Goal: Task Accomplishment & Management: Use online tool/utility

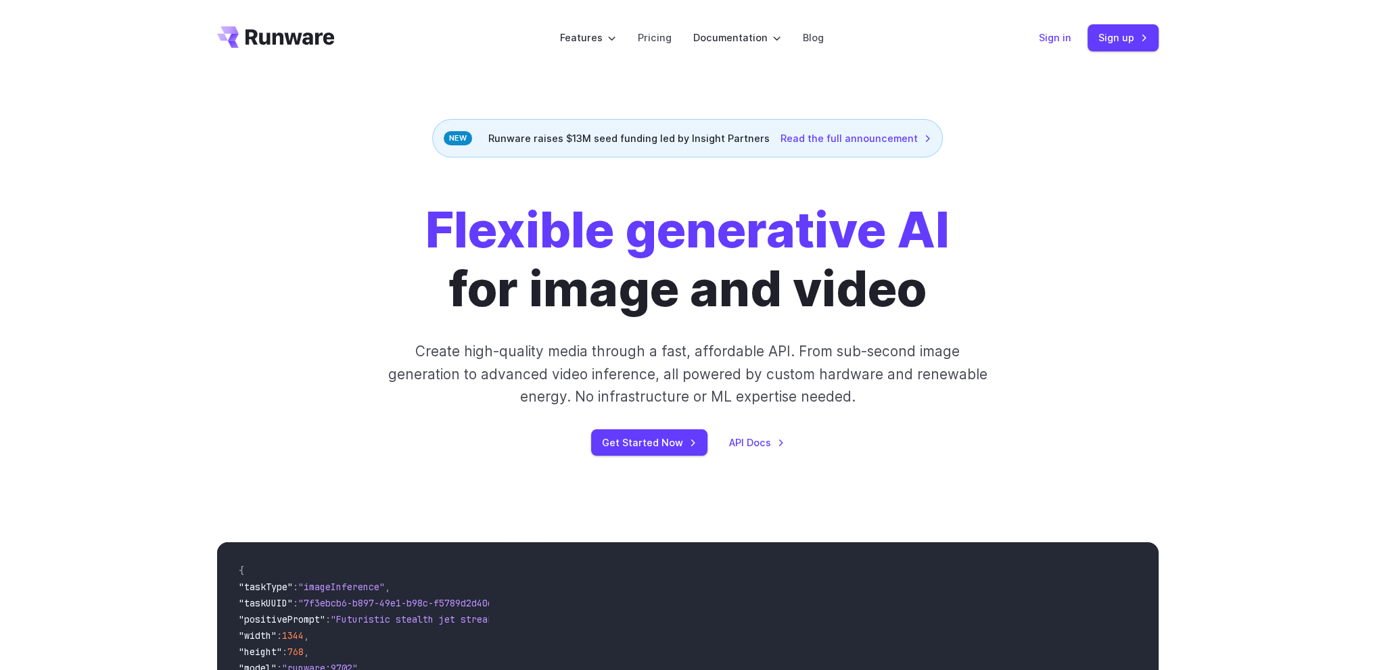
click at [1041, 40] on link "Sign in" at bounding box center [1055, 38] width 32 height 16
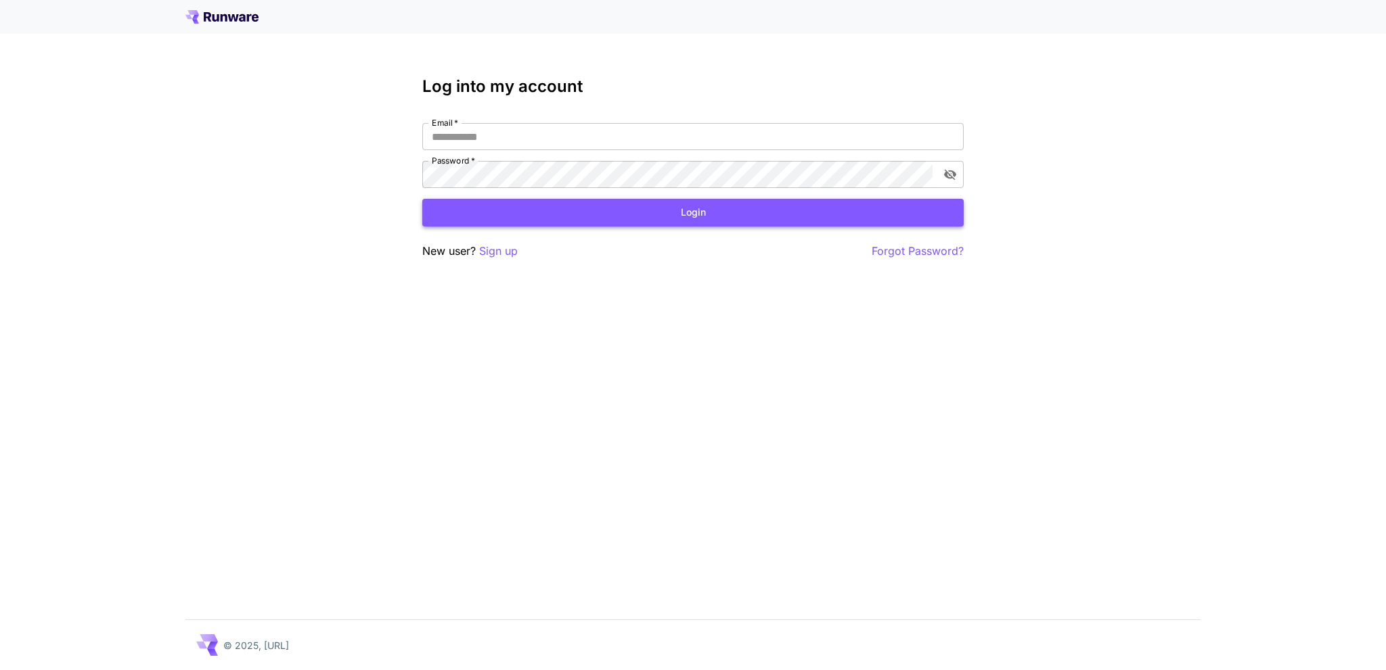
type input "**********"
click at [549, 216] on button "Login" at bounding box center [692, 213] width 541 height 28
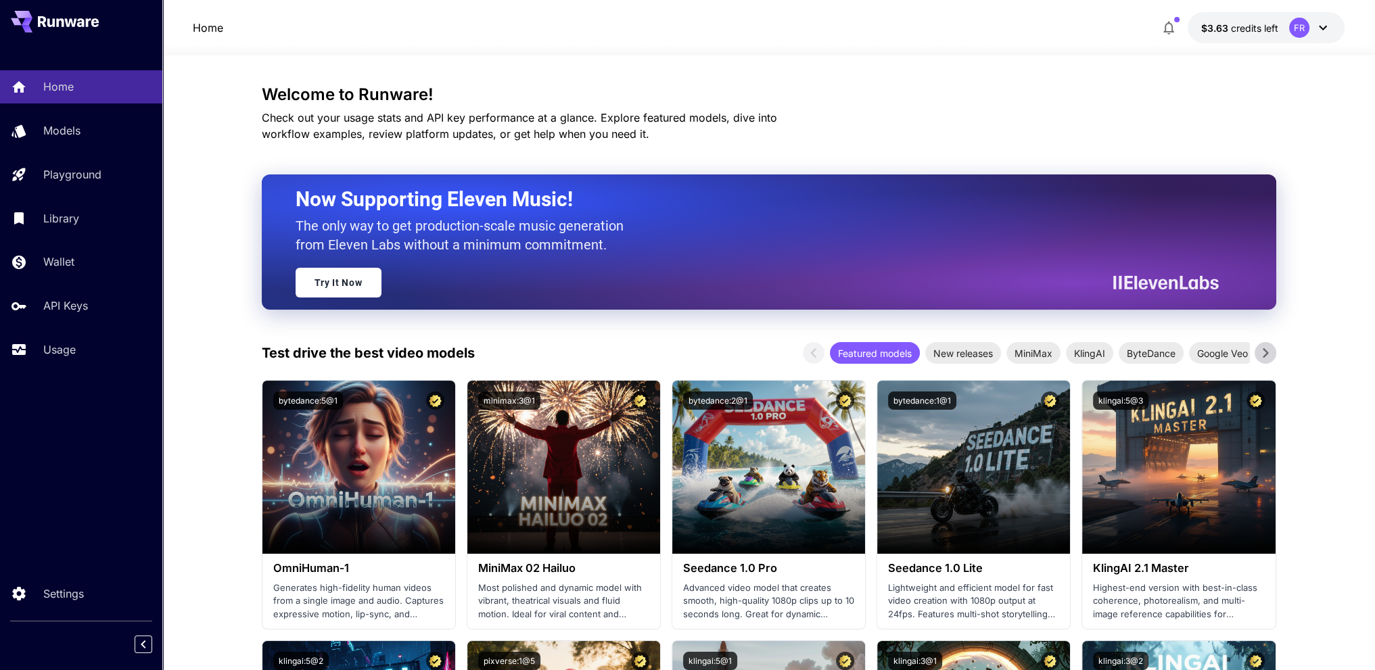
click at [1321, 24] on icon at bounding box center [1323, 28] width 16 height 16
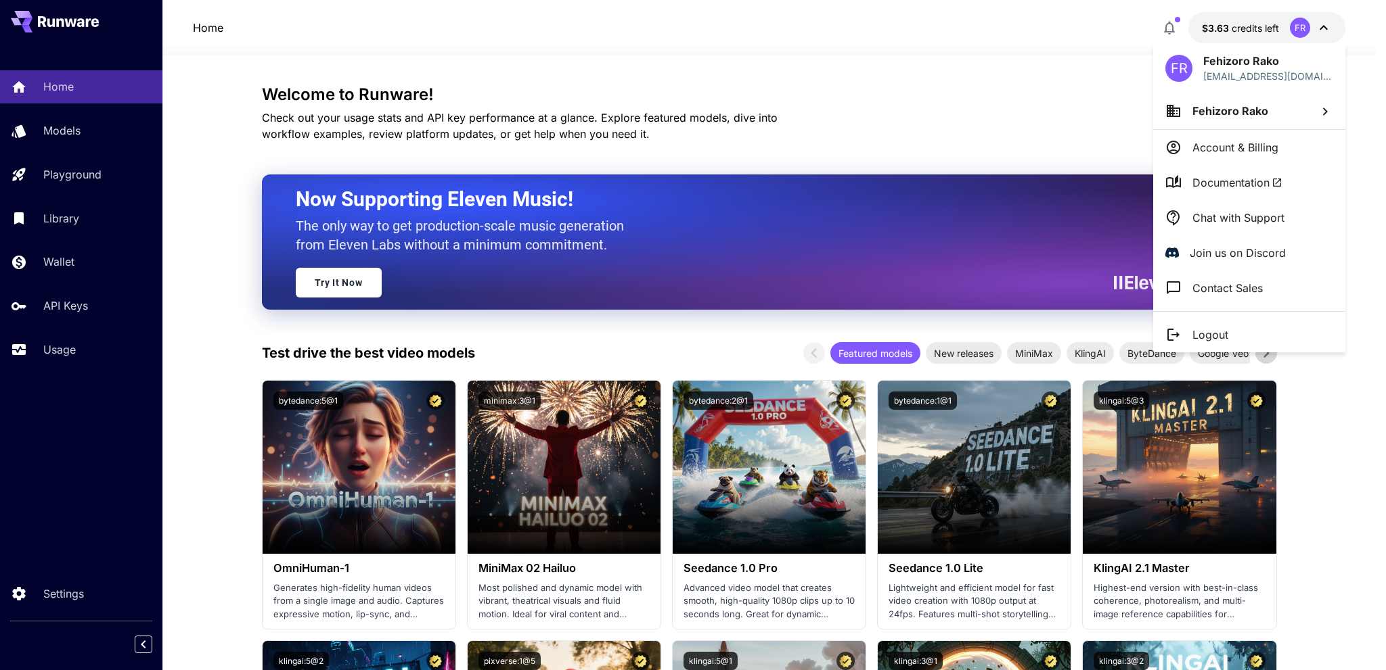
click at [58, 312] on div at bounding box center [693, 335] width 1386 height 670
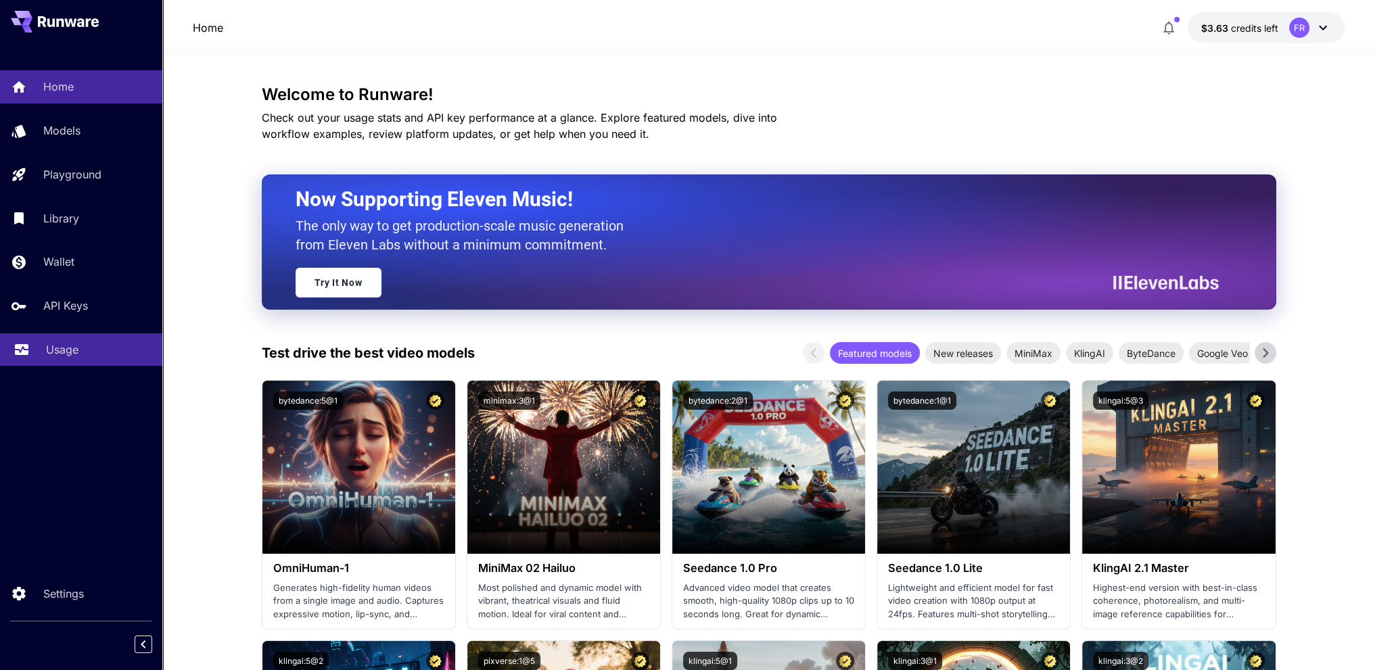
click at [60, 348] on p "Usage" at bounding box center [62, 350] width 32 height 16
click at [1323, 23] on icon at bounding box center [1323, 28] width 16 height 16
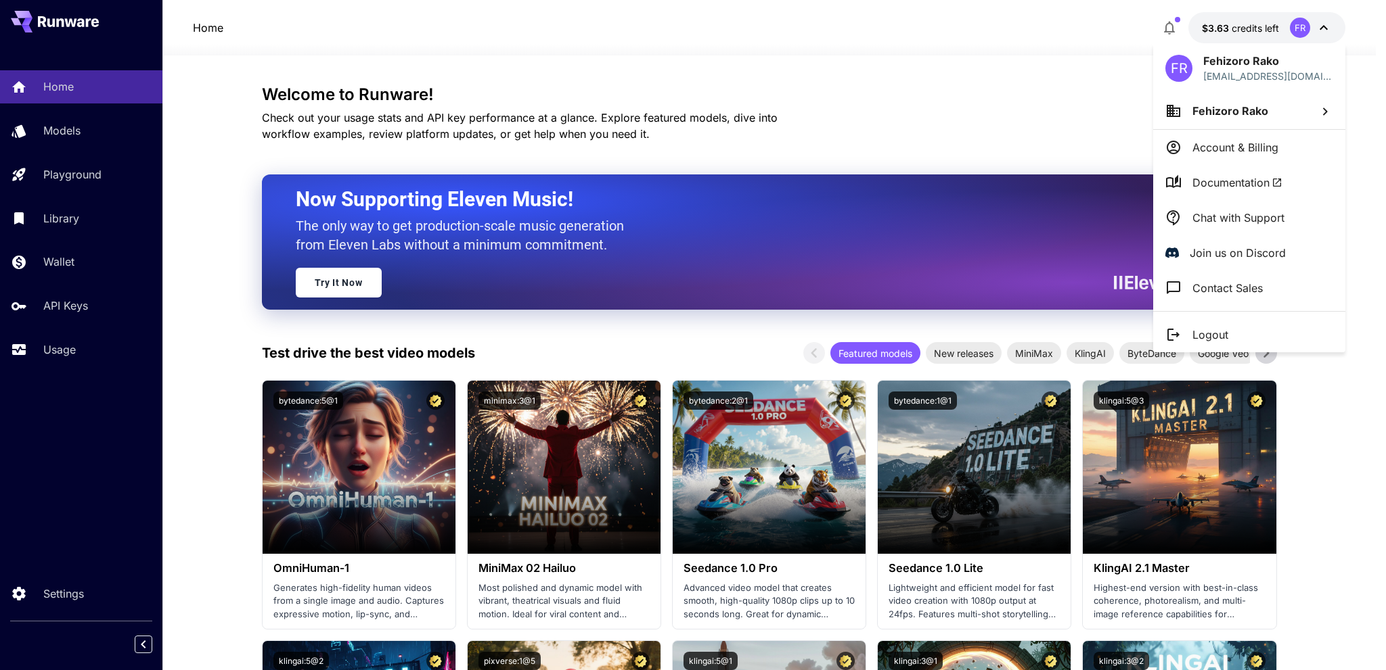
click at [1256, 182] on span "Documentation" at bounding box center [1237, 183] width 90 height 16
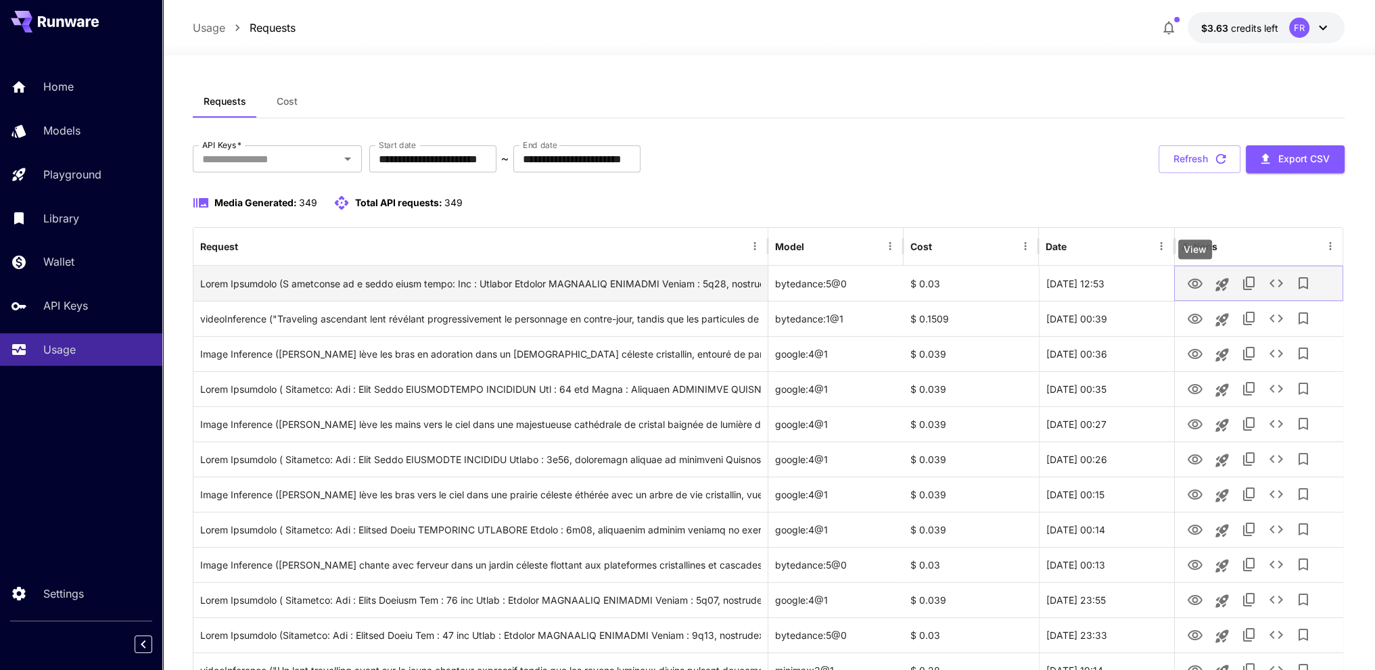
click at [1190, 280] on icon "View" at bounding box center [1194, 284] width 15 height 10
click at [1196, 283] on icon "View" at bounding box center [1195, 284] width 16 height 16
click at [1199, 277] on icon "View" at bounding box center [1195, 284] width 16 height 16
click at [1197, 283] on icon "View" at bounding box center [1194, 284] width 15 height 10
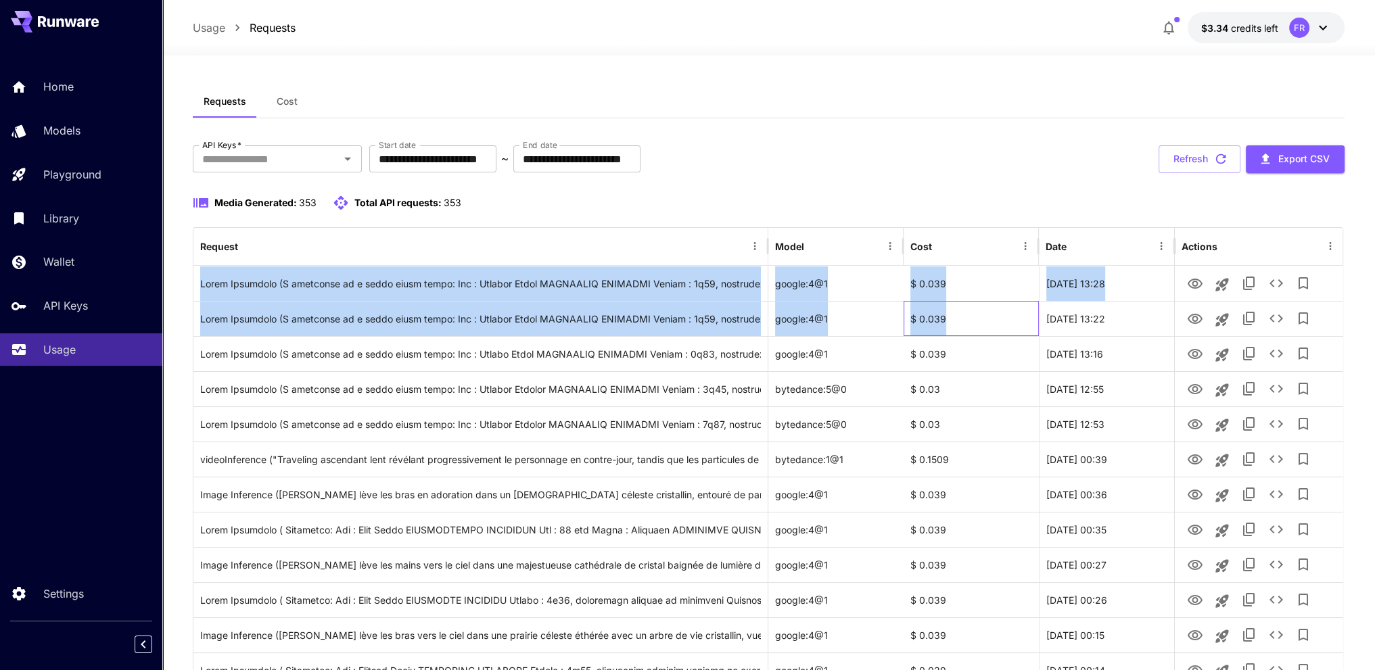
drag, startPoint x: 965, startPoint y: 319, endPoint x: 191, endPoint y: 286, distance: 774.0
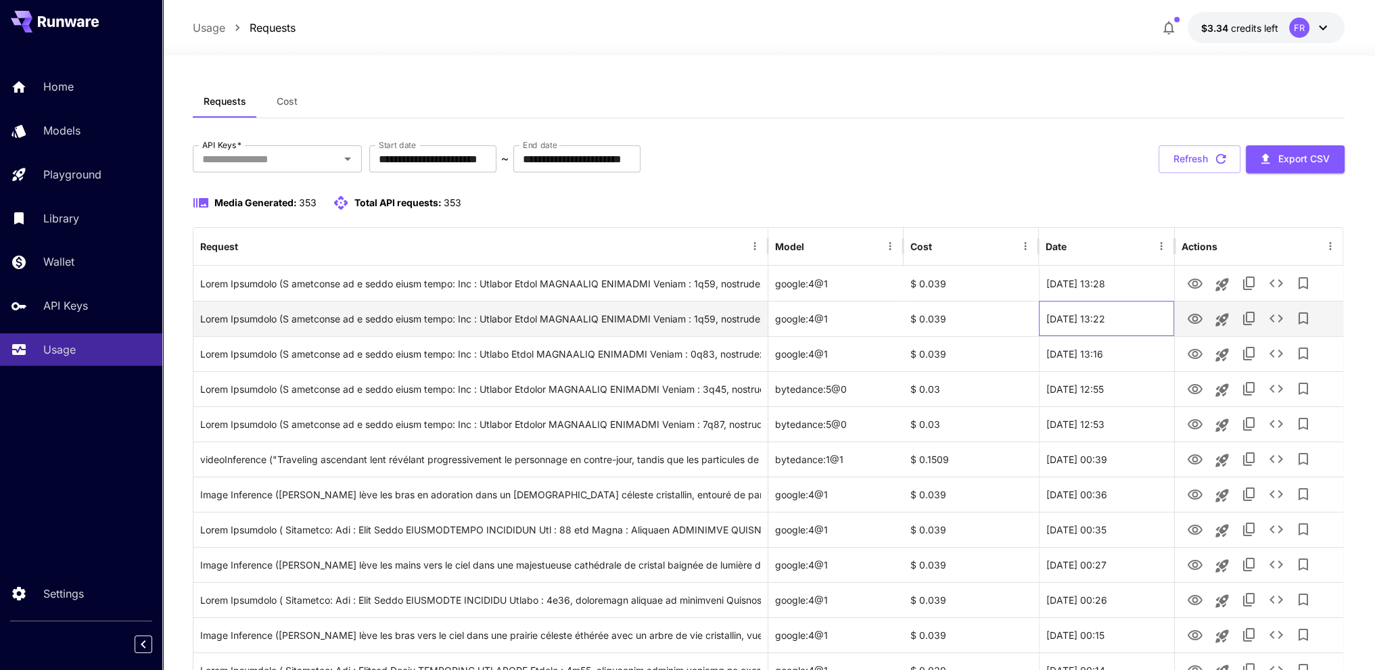
click at [1147, 320] on div "[DATE] 13:22" at bounding box center [1106, 318] width 135 height 35
drag, startPoint x: 1143, startPoint y: 319, endPoint x: 191, endPoint y: 286, distance: 952.4
copy div "Image Inference (A character in a music video scene: Nom : Céleste Grace APPARE…"
click at [1191, 317] on icon "View" at bounding box center [1195, 319] width 16 height 16
